Goal: Task Accomplishment & Management: Manage account settings

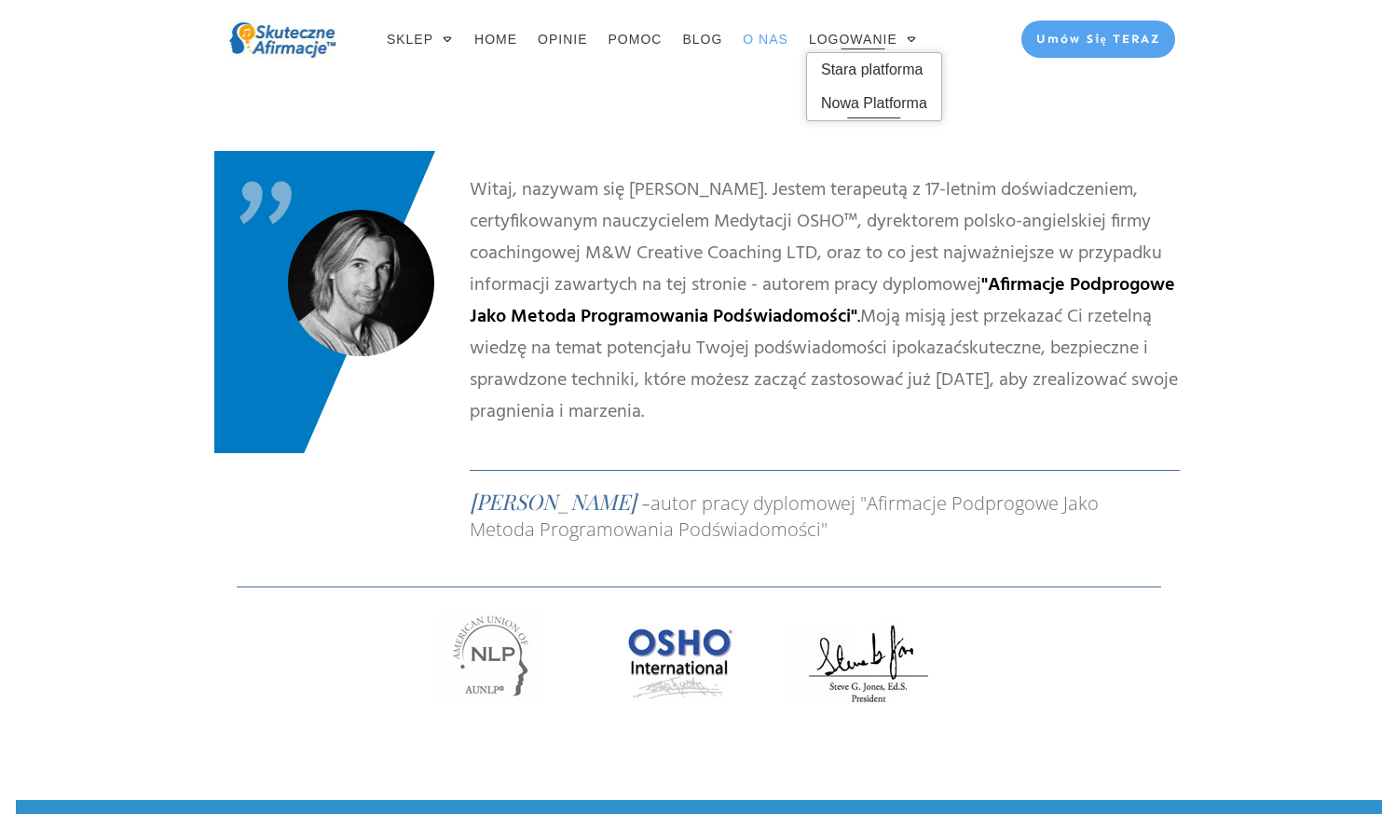
click at [873, 101] on span "Nowa Platforma" at bounding box center [874, 104] width 106 height 30
click at [894, 67] on span "Stara platforma" at bounding box center [874, 70] width 106 height 30
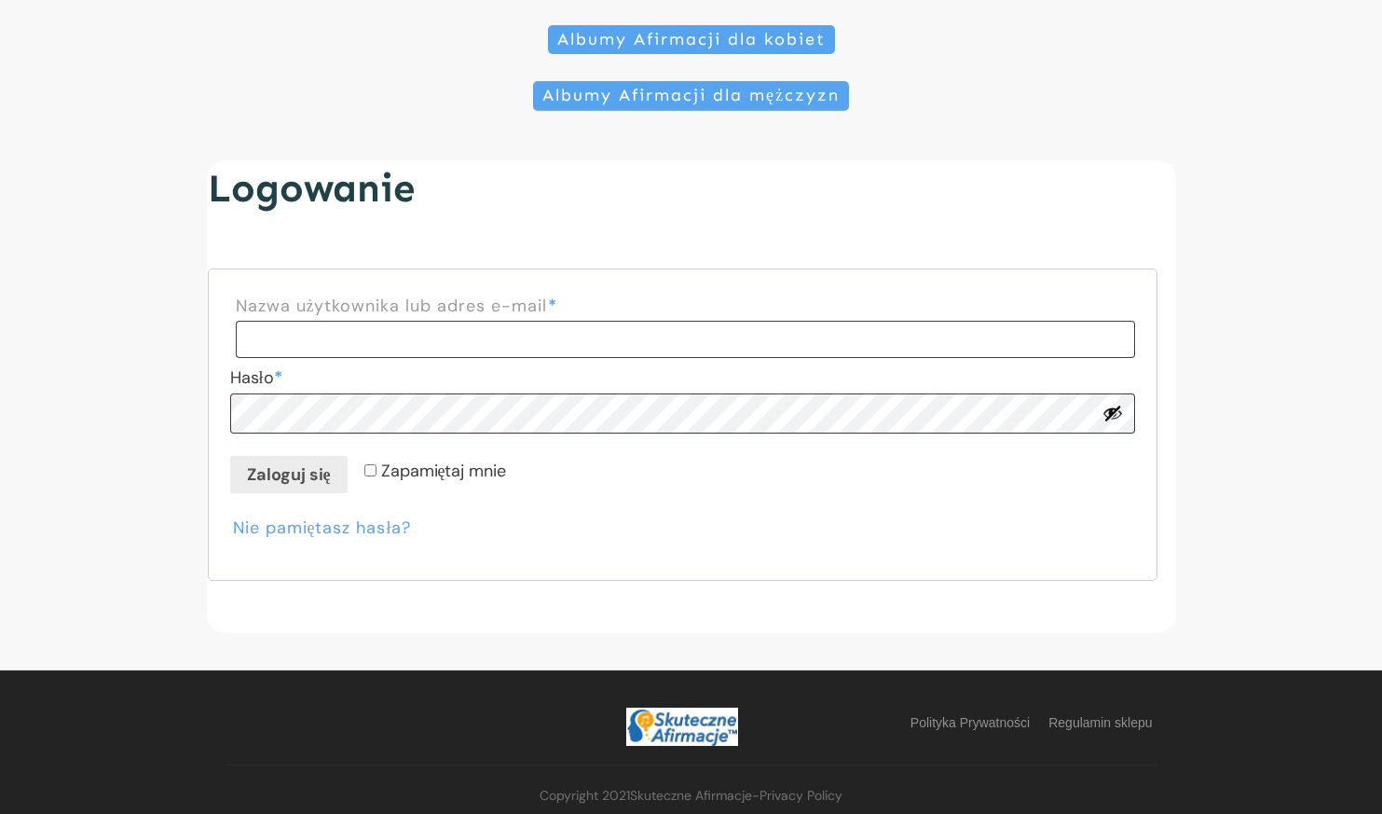
scroll to position [334, 0]
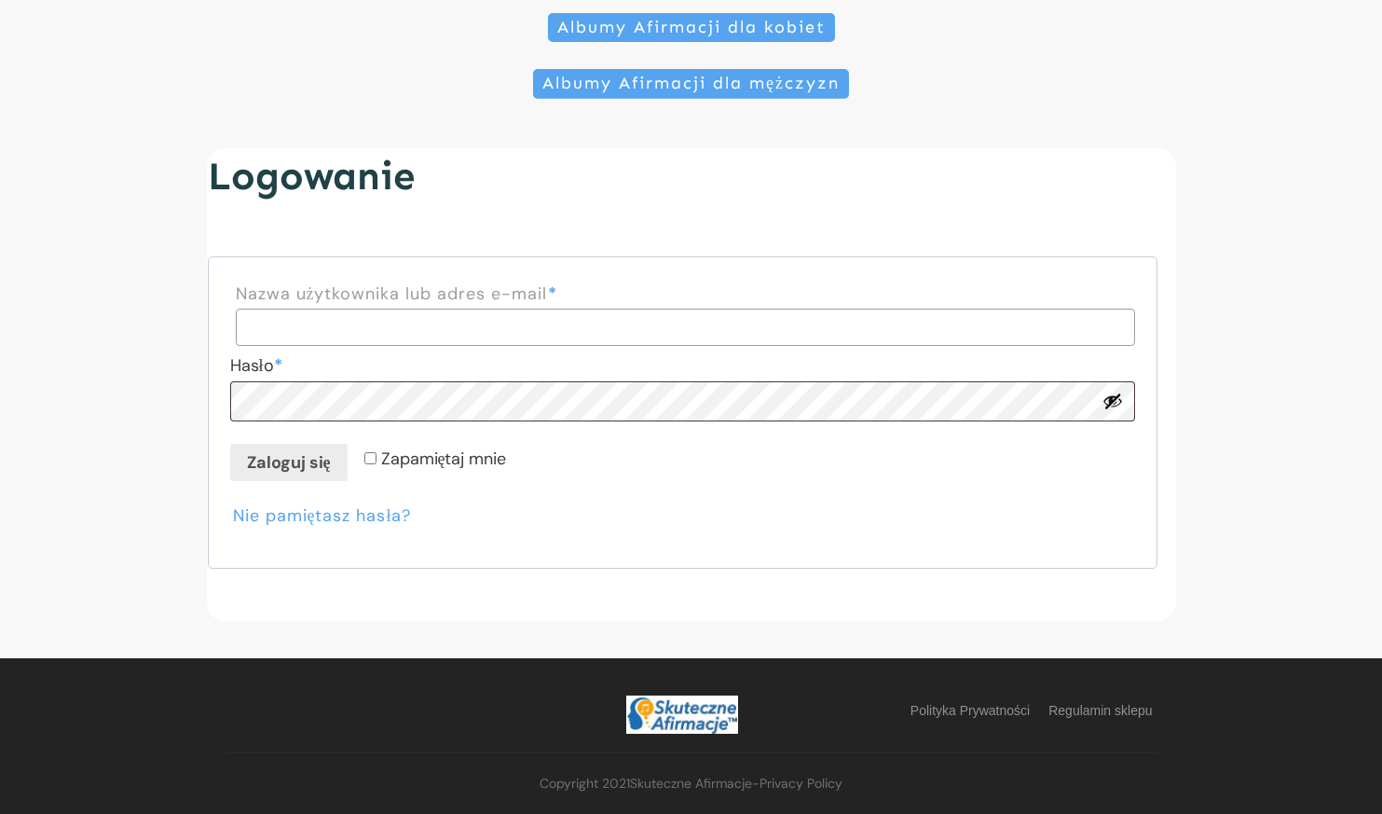
type input "**********"
click at [1108, 404] on button "Pokaż hasło" at bounding box center [1113, 400] width 21 height 21
drag, startPoint x: 296, startPoint y: 464, endPoint x: 163, endPoint y: 576, distance: 174.0
click at [296, 465] on button "Zaloguj się" at bounding box center [288, 462] width 117 height 37
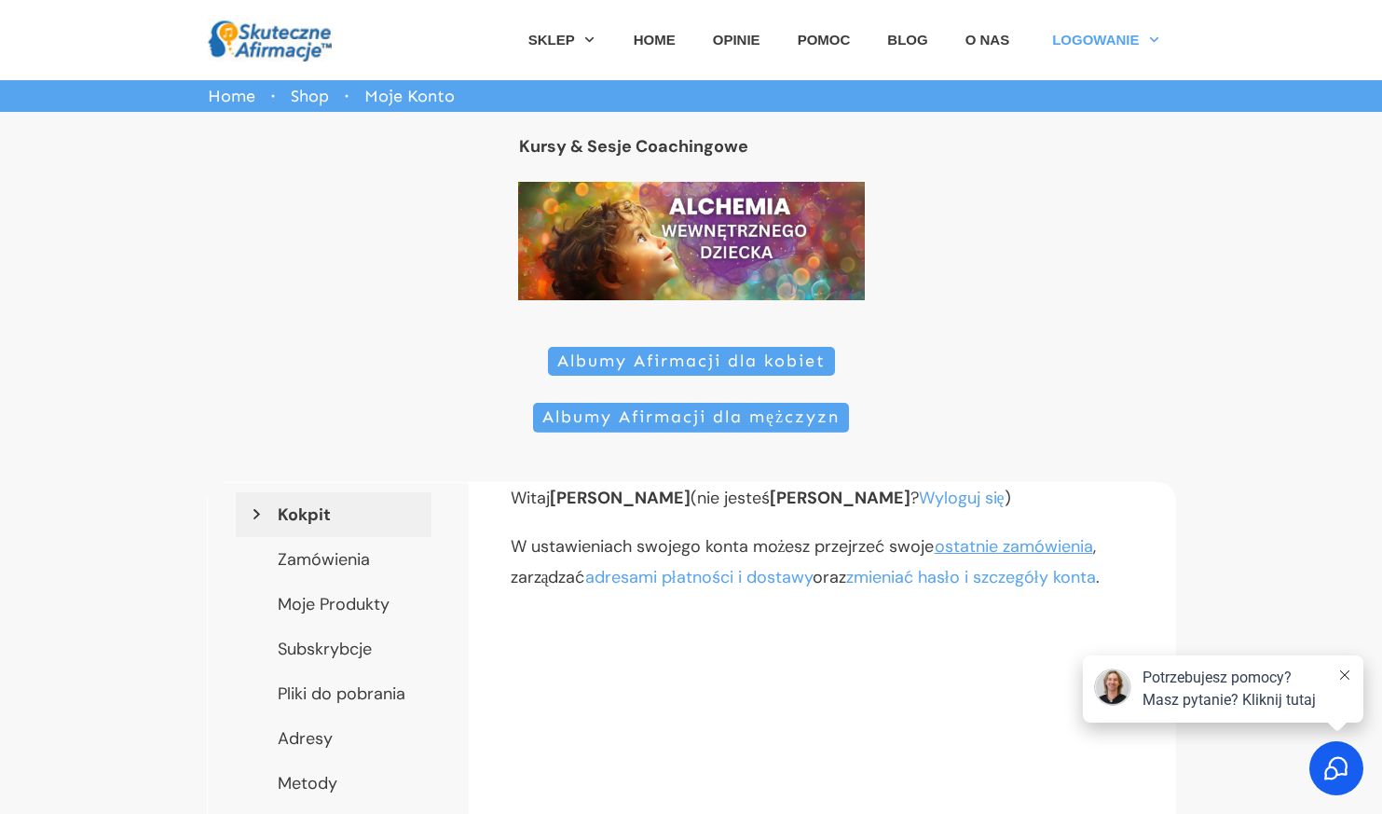
click at [1018, 553] on link "ostatnie zamówienia" at bounding box center [1014, 546] width 158 height 22
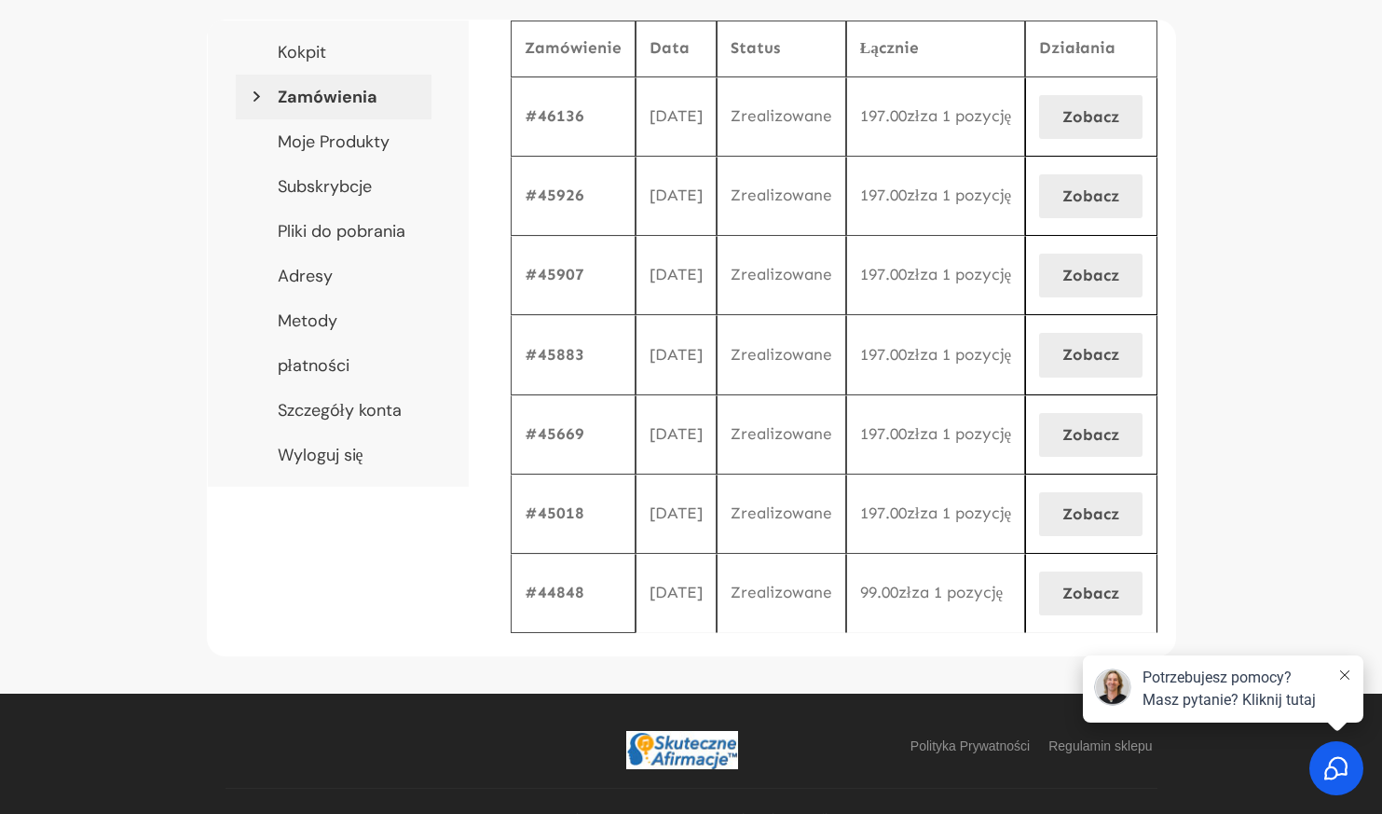
scroll to position [466, 0]
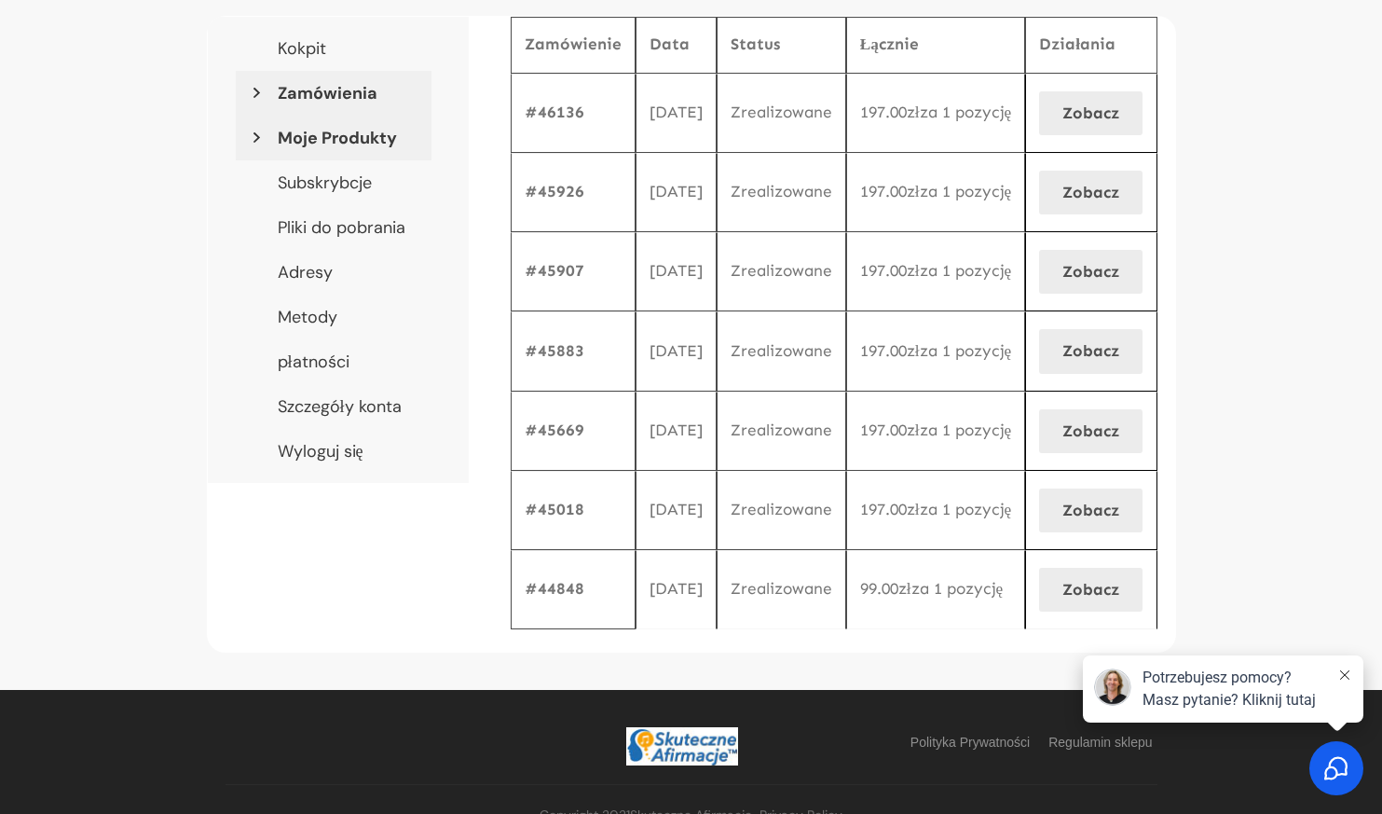
click at [377, 146] on link "Moje Produkty" at bounding box center [334, 138] width 196 height 45
click at [314, 143] on link "Moje Produkty" at bounding box center [334, 138] width 196 height 45
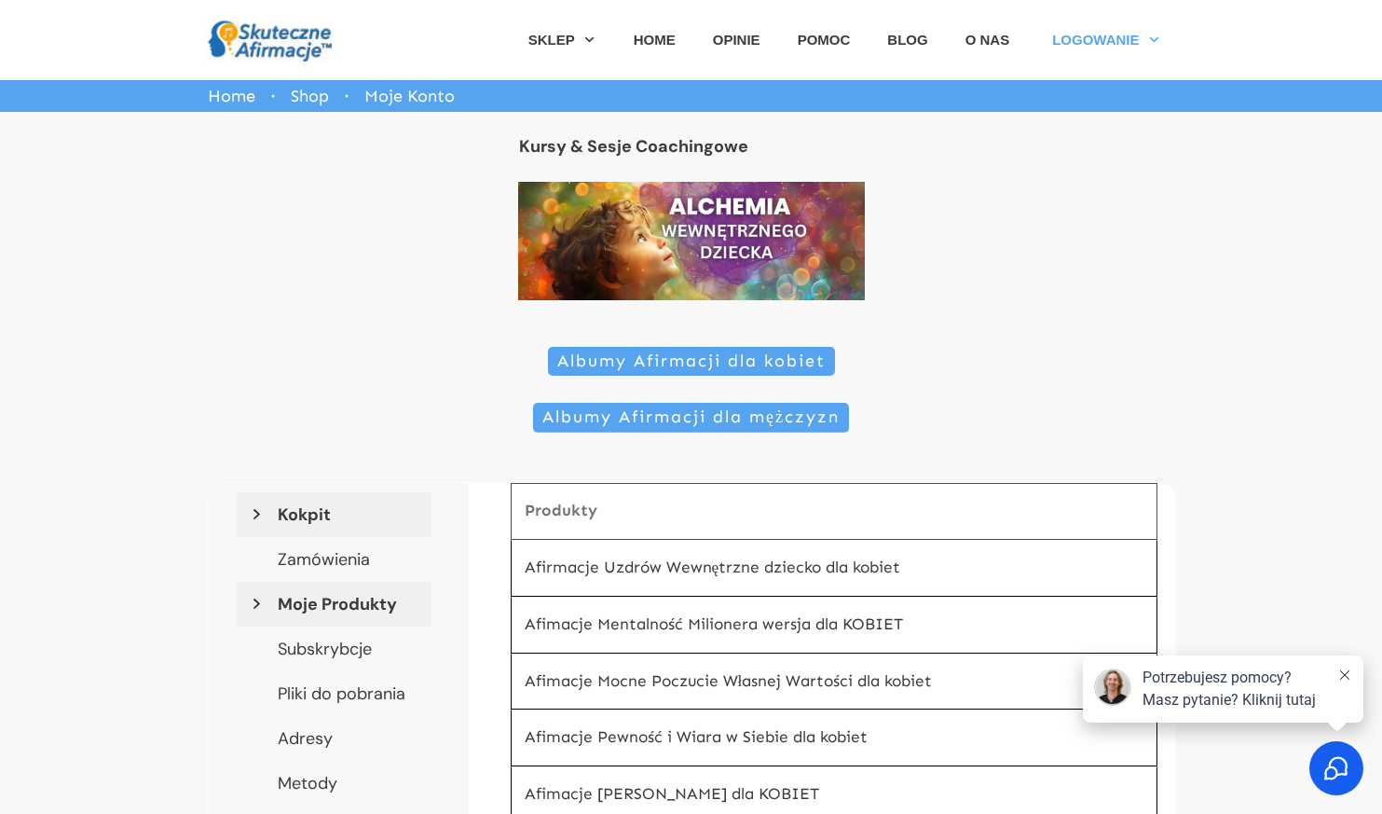
click at [313, 511] on link "Kokpit" at bounding box center [334, 514] width 196 height 45
